Goal: Task Accomplishment & Management: Use online tool/utility

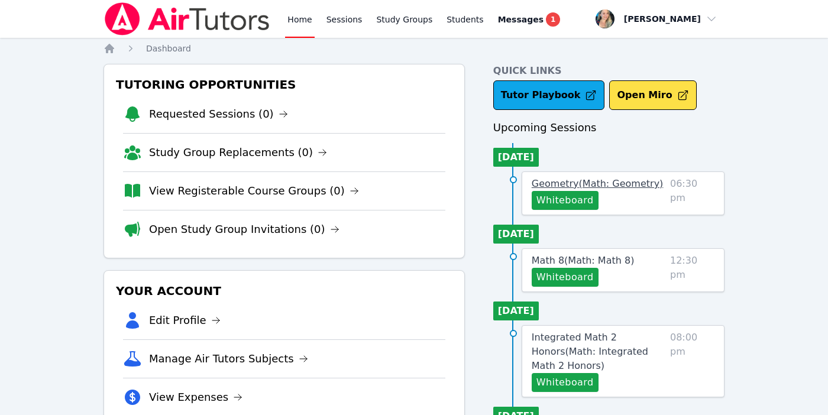
click at [544, 182] on span "Geometry ( Math: Geometry )" at bounding box center [597, 183] width 132 height 11
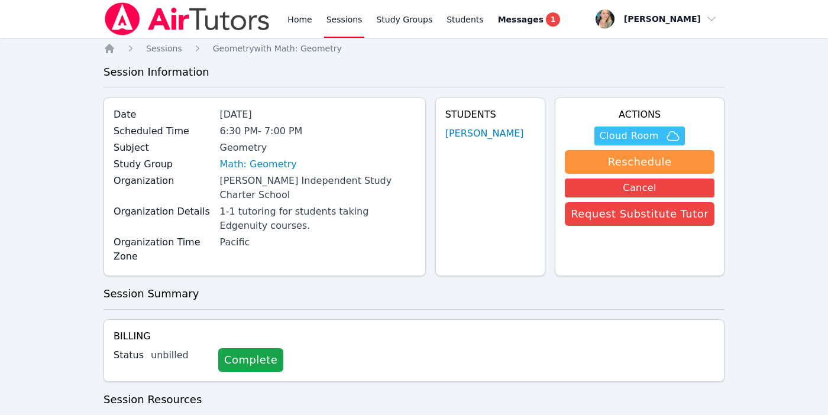
click at [625, 134] on span "Cloud Room" at bounding box center [628, 136] width 59 height 14
click at [637, 138] on span "Cloud Room" at bounding box center [628, 136] width 59 height 14
click at [297, 26] on link "Home" at bounding box center [299, 19] width 29 height 38
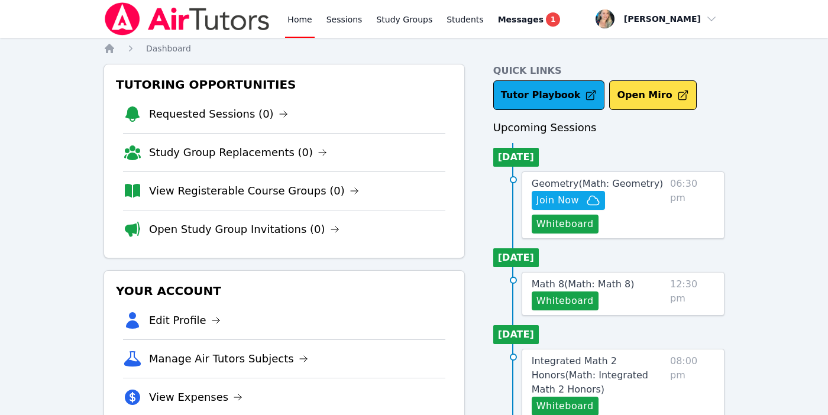
click at [299, 22] on link "Home" at bounding box center [299, 19] width 29 height 38
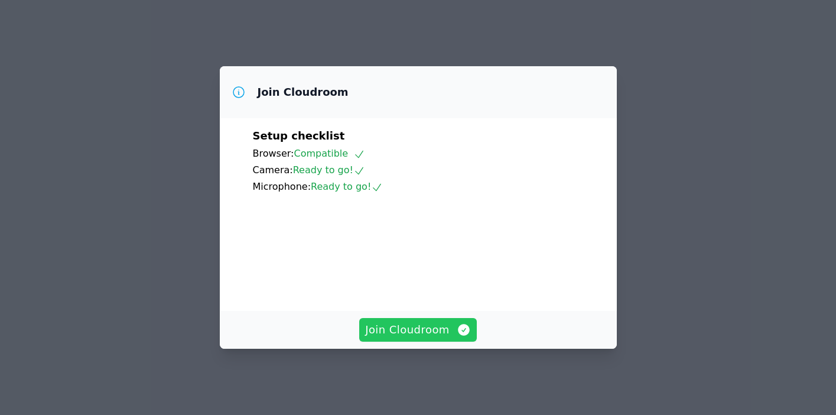
click at [417, 329] on span "Join Cloudroom" at bounding box center [418, 330] width 106 height 17
click at [410, 336] on span "Join Cloudroom" at bounding box center [418, 330] width 106 height 17
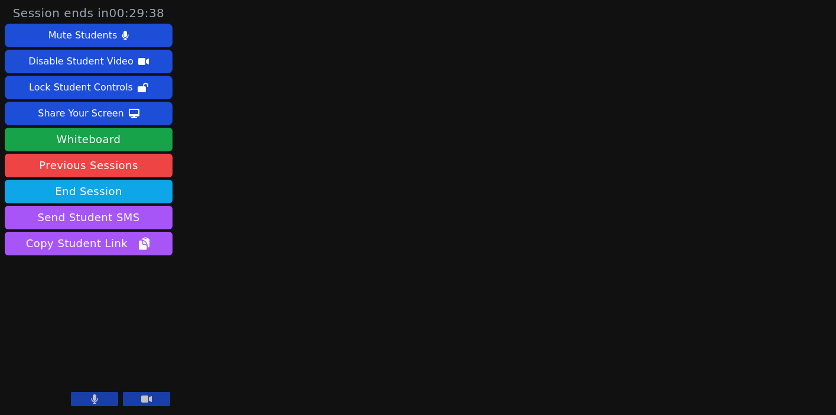
click at [91, 398] on icon at bounding box center [94, 398] width 7 height 9
click at [95, 397] on icon at bounding box center [95, 398] width 12 height 9
click at [102, 400] on button at bounding box center [94, 399] width 47 height 14
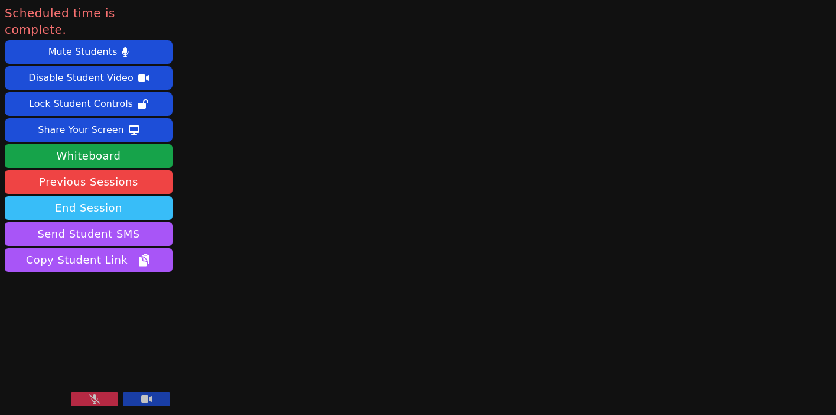
click at [76, 199] on button "End Session" at bounding box center [89, 208] width 168 height 24
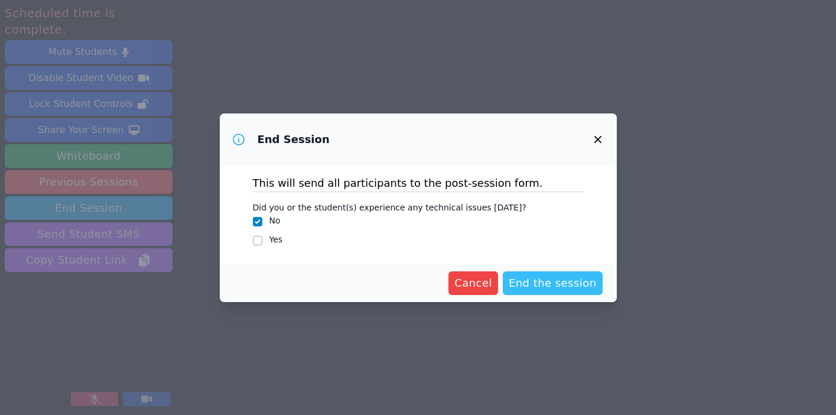
click at [533, 278] on span "End the session" at bounding box center [553, 283] width 88 height 17
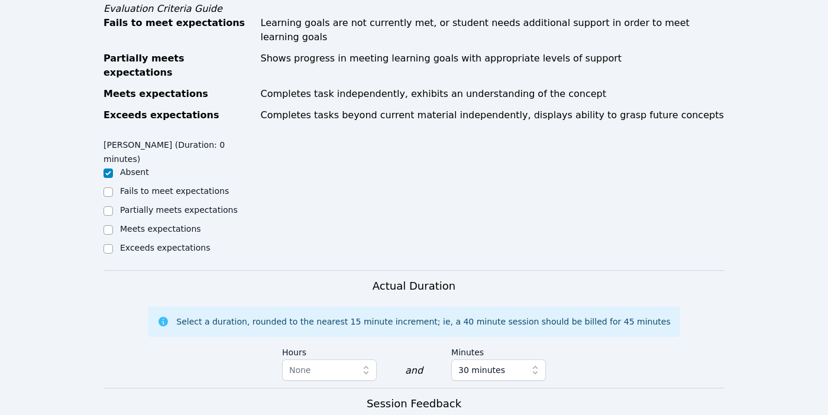
scroll to position [606, 0]
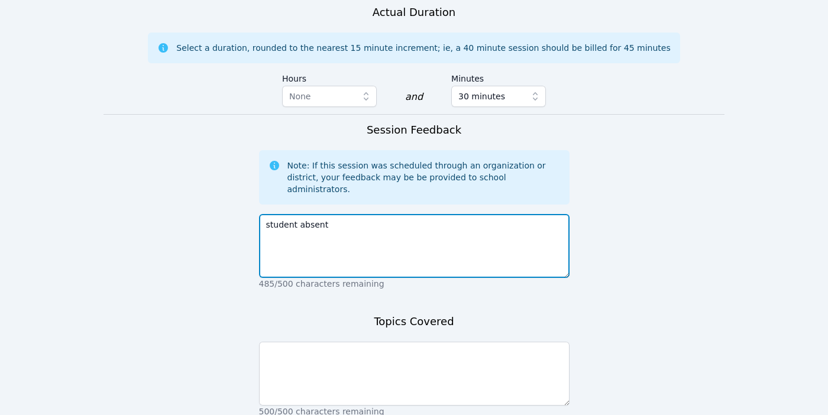
scroll to position [806, 0]
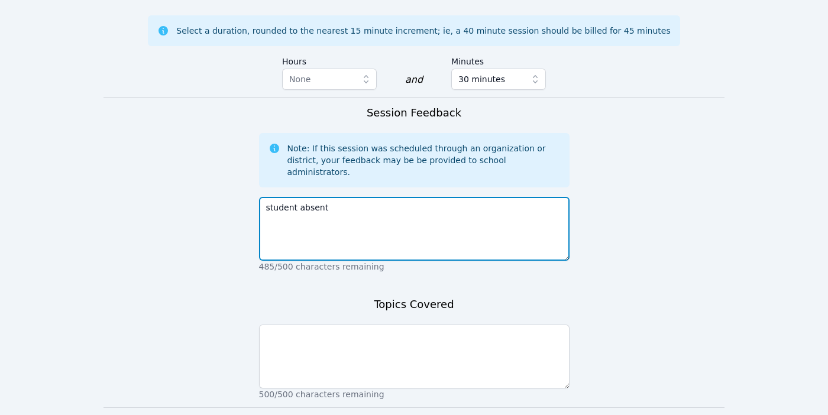
type textarea "student absent"
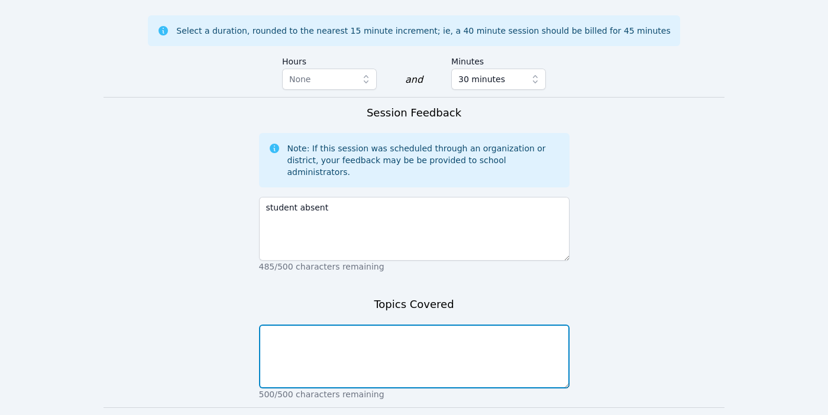
click at [374, 325] on textarea at bounding box center [414, 357] width 310 height 64
type textarea "student absent"
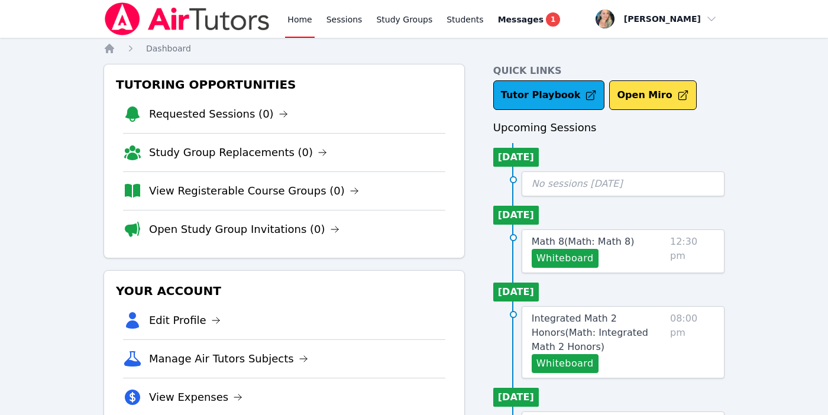
click at [299, 20] on link "Home" at bounding box center [299, 19] width 29 height 38
click at [341, 17] on link "Sessions" at bounding box center [344, 19] width 41 height 38
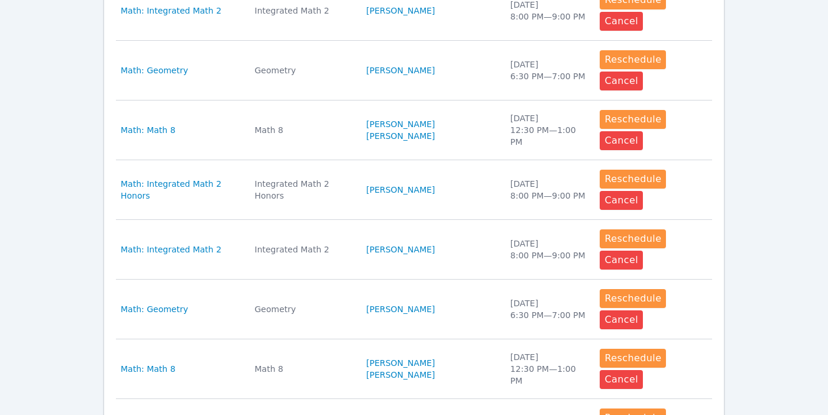
scroll to position [569, 0]
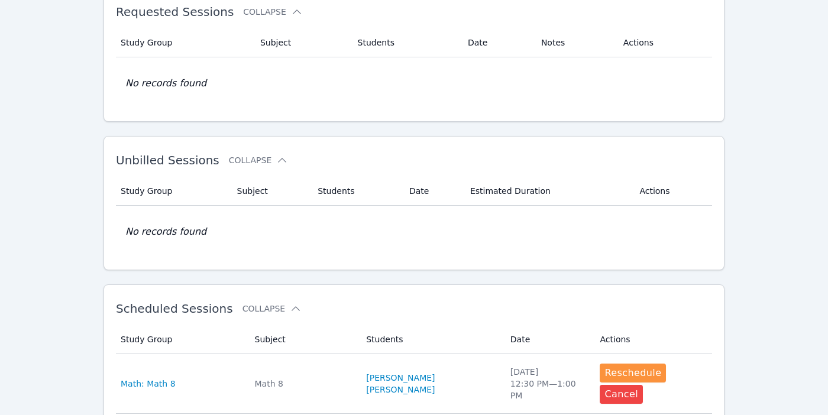
scroll to position [0, 0]
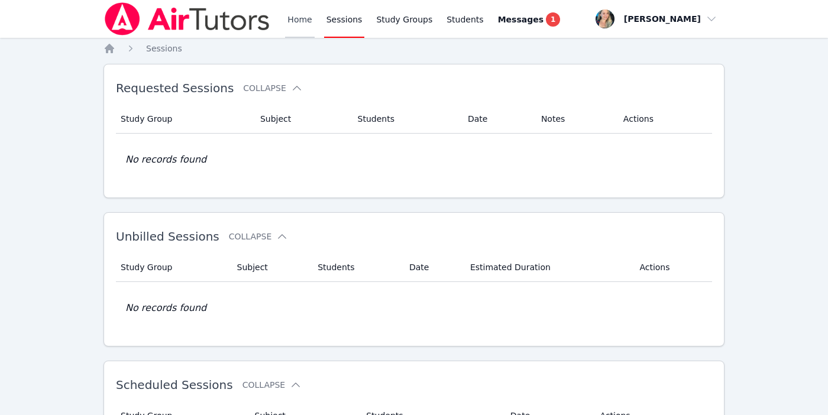
click at [299, 18] on link "Home" at bounding box center [299, 19] width 29 height 38
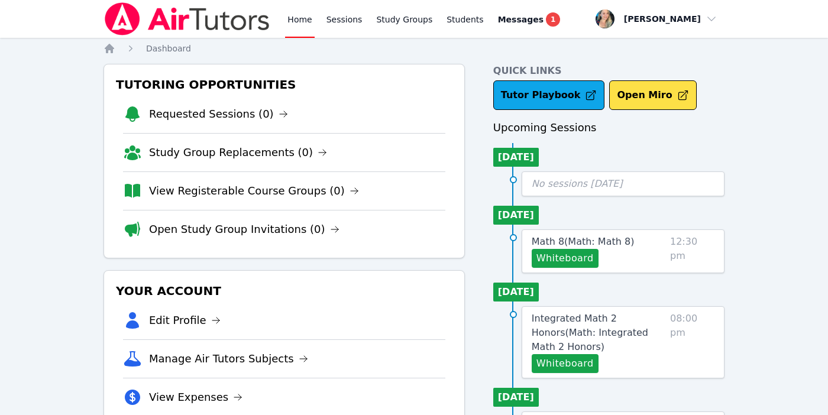
click at [296, 22] on link "Home" at bounding box center [299, 19] width 29 height 38
